Goal: Communication & Community: Ask a question

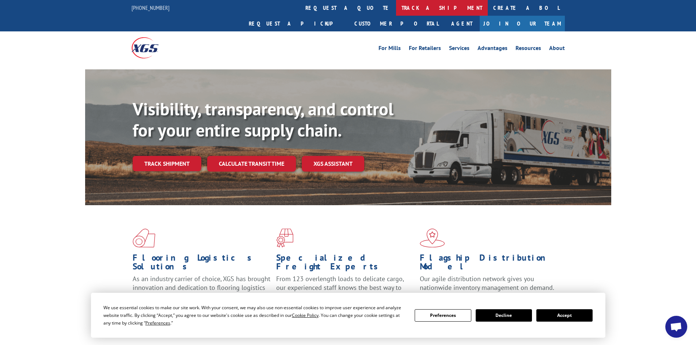
click at [396, 7] on link "track a shipment" at bounding box center [442, 8] width 92 height 16
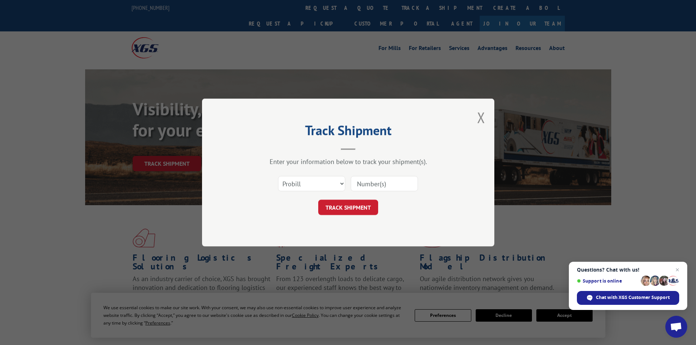
click at [388, 183] on input at bounding box center [383, 183] width 67 height 15
type input "16928425"
click at [318, 200] on button "TRACK SHIPMENT" at bounding box center [348, 207] width 60 height 15
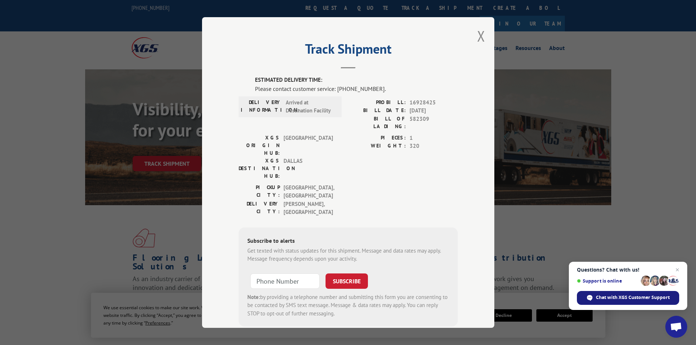
click at [634, 296] on span "Chat with XGS Customer Support" at bounding box center [632, 297] width 74 height 7
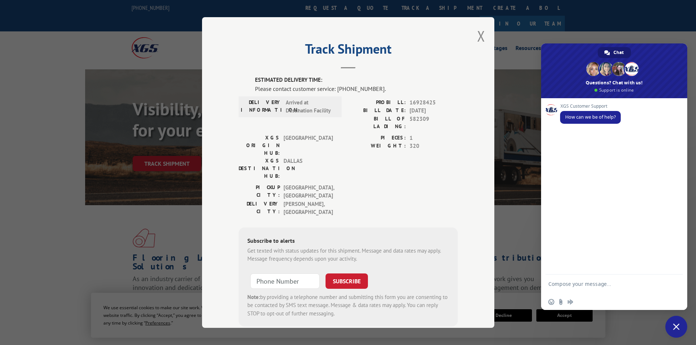
click at [579, 280] on form at bounding box center [605, 285] width 115 height 21
click at [572, 280] on form at bounding box center [605, 285] width 115 height 21
click at [568, 280] on form at bounding box center [605, 285] width 115 height 21
click at [567, 286] on textarea "Compose your message..." at bounding box center [605, 287] width 115 height 13
click at [566, 282] on textarea "Compose your message..." at bounding box center [605, 287] width 115 height 13
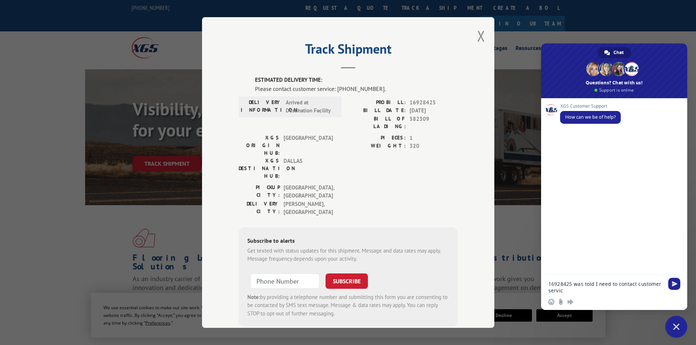
type textarea "16928425 was told I need to contact customer service"
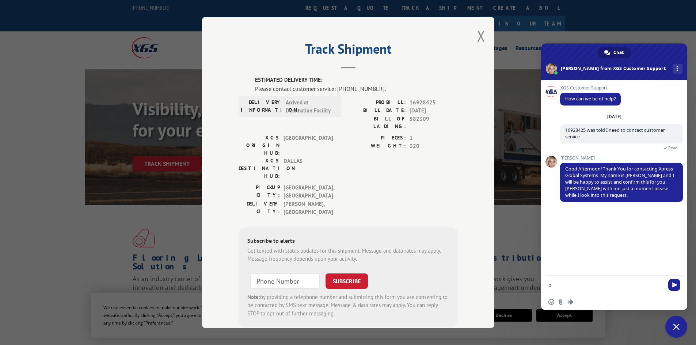
type textarea "ok"
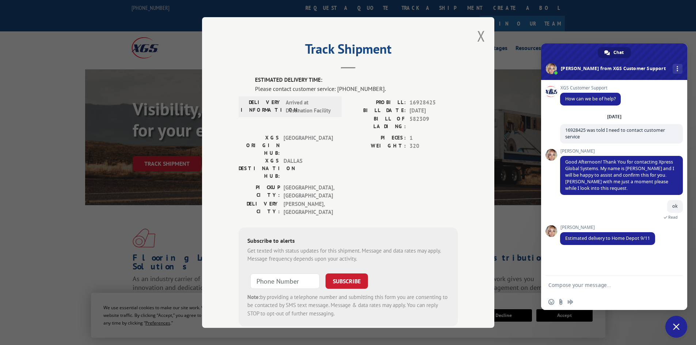
click at [678, 324] on span "Close chat" at bounding box center [676, 326] width 7 height 7
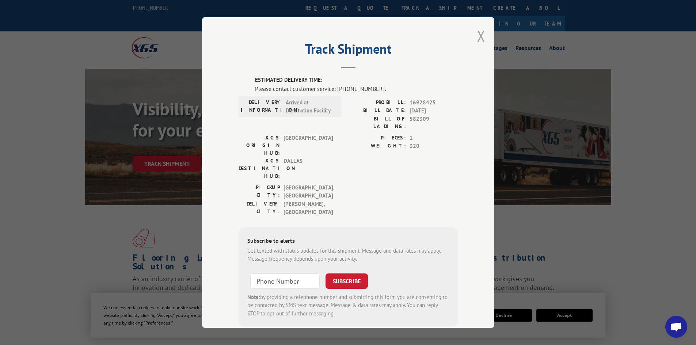
click at [477, 35] on button "Close modal" at bounding box center [481, 35] width 8 height 19
